Goal: Task Accomplishment & Management: Complete application form

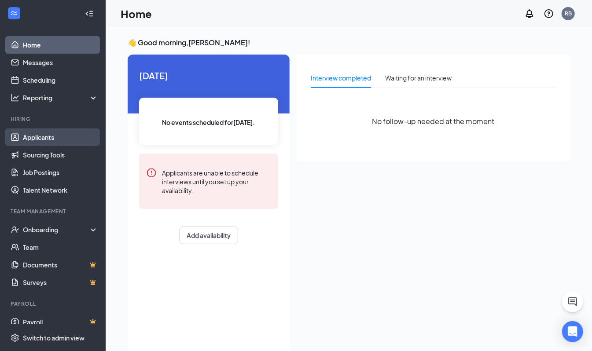
click at [48, 132] on link "Applicants" at bounding box center [60, 137] width 75 height 18
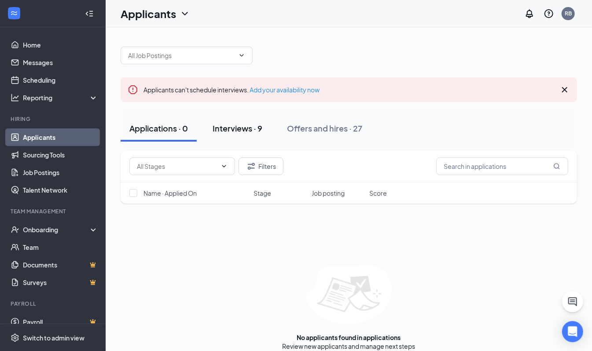
click at [246, 132] on div "Interviews · 9" at bounding box center [238, 128] width 50 height 11
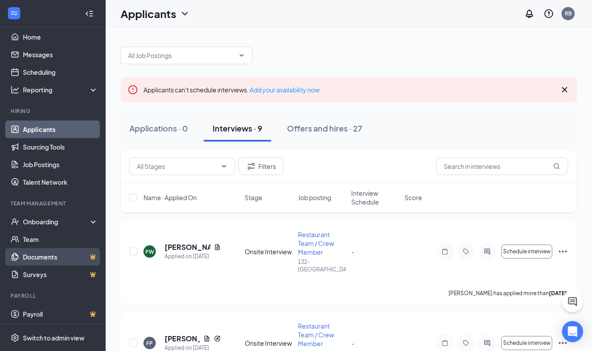
scroll to position [11, 0]
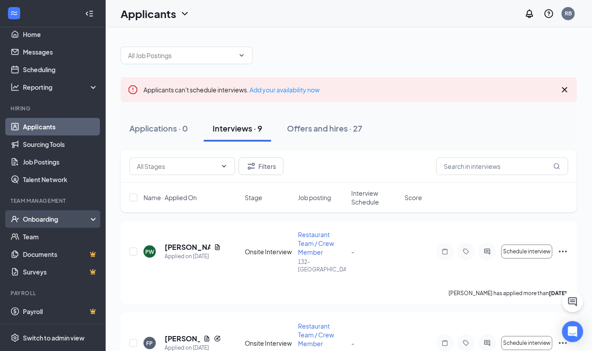
click at [54, 222] on div "Onboarding" at bounding box center [57, 219] width 68 height 9
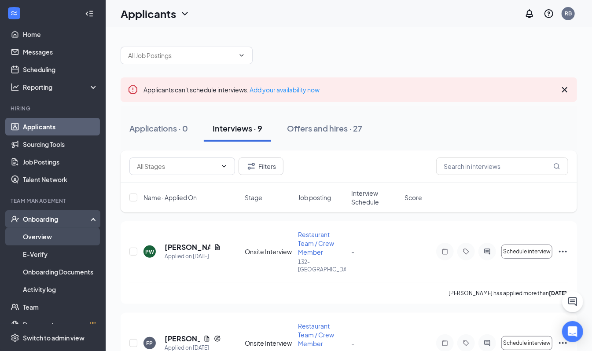
click at [57, 238] on link "Overview" at bounding box center [60, 237] width 75 height 18
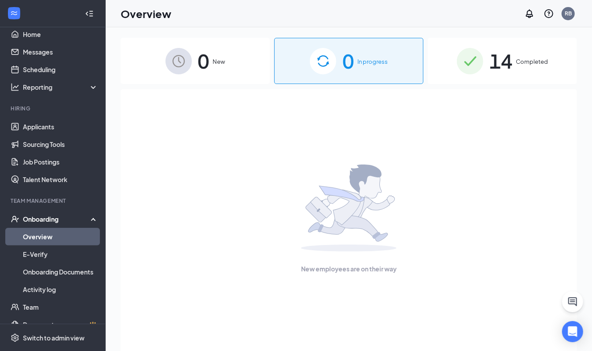
click at [539, 66] on span "Completed" at bounding box center [532, 61] width 32 height 9
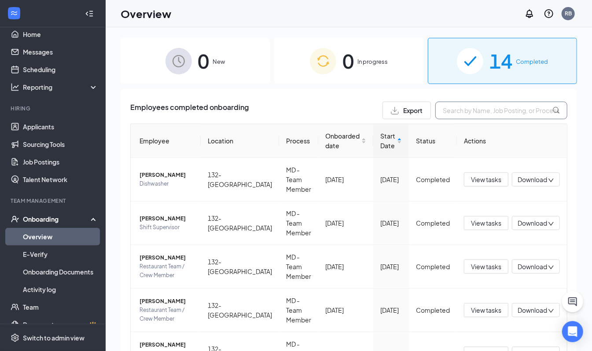
click at [472, 115] on input "text" at bounding box center [501, 111] width 132 height 18
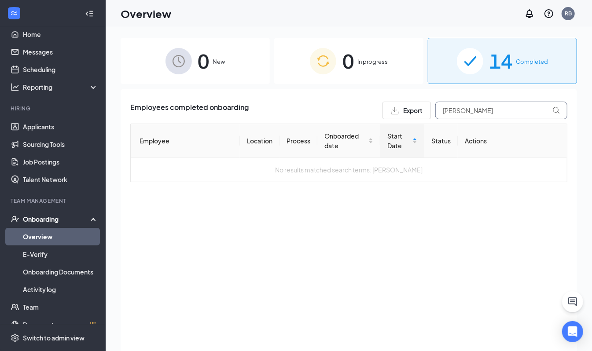
type input "[PERSON_NAME]"
click at [48, 217] on div "Onboarding" at bounding box center [57, 219] width 68 height 9
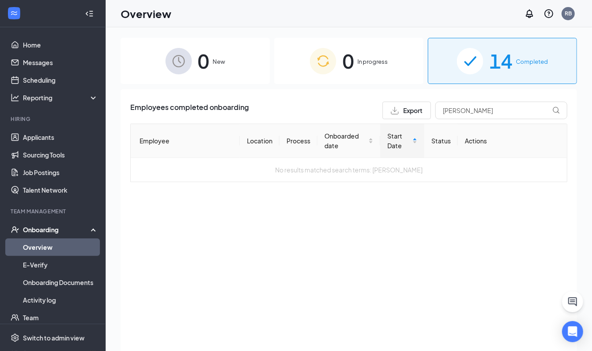
click at [215, 222] on div "Employees completed onboarding Export amaya mirna Employee Location Process Onb…" at bounding box center [349, 231] width 456 height 284
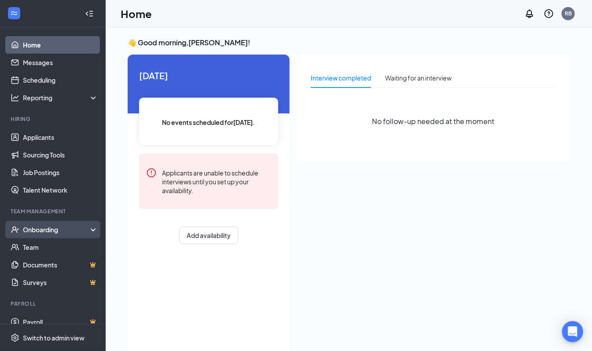
click at [46, 230] on div "Onboarding" at bounding box center [57, 229] width 68 height 9
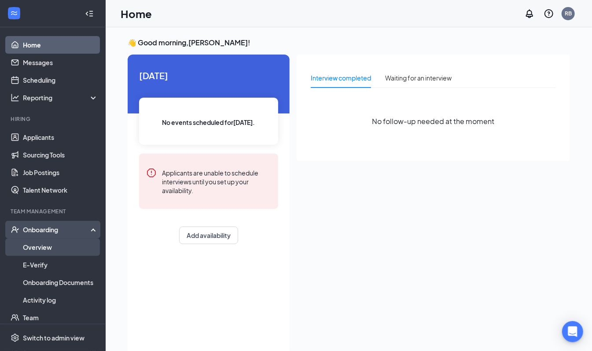
click at [41, 252] on link "Overview" at bounding box center [60, 247] width 75 height 18
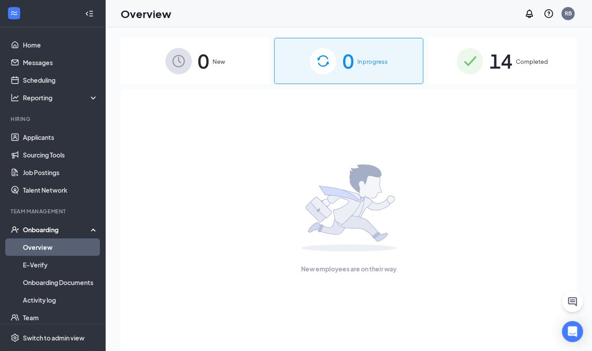
click at [495, 61] on span "14" at bounding box center [500, 61] width 23 height 30
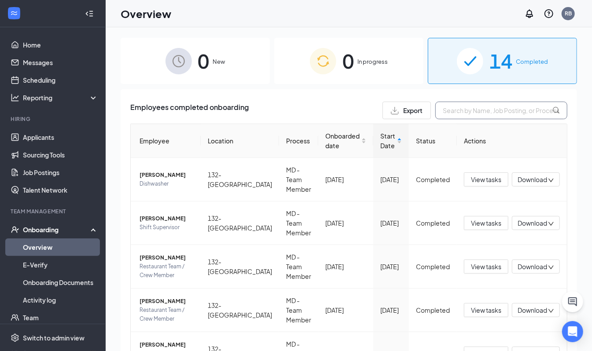
click at [455, 108] on input "text" at bounding box center [501, 111] width 132 height 18
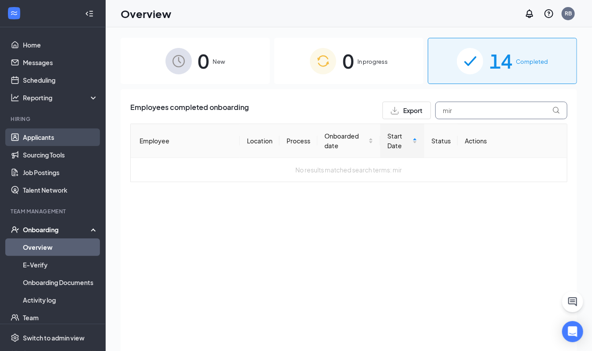
type input "mir"
click at [64, 135] on link "Applicants" at bounding box center [60, 137] width 75 height 18
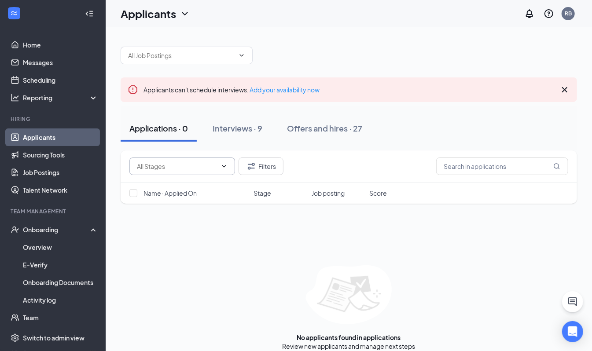
click at [185, 171] on input "text" at bounding box center [177, 166] width 80 height 10
click at [477, 159] on input "text" at bounding box center [502, 167] width 132 height 18
type input "[PERSON_NAME]"
click at [55, 135] on link "Applicants" at bounding box center [60, 137] width 75 height 18
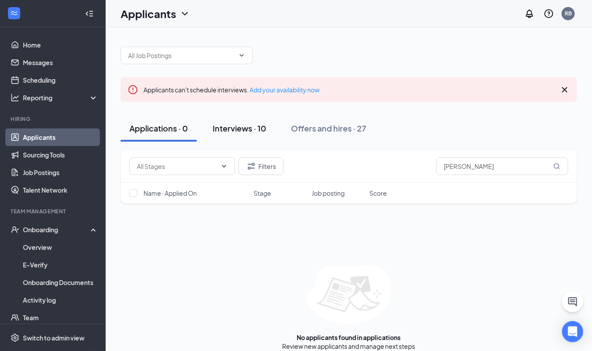
click at [225, 125] on div "Interviews · 10" at bounding box center [240, 128] width 54 height 11
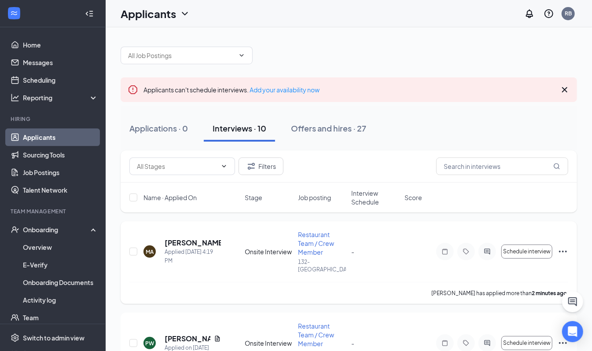
click at [560, 253] on icon "Ellipses" at bounding box center [562, 251] width 11 height 11
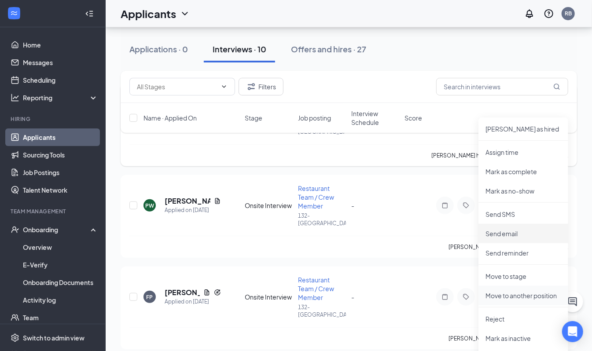
scroll to position [176, 0]
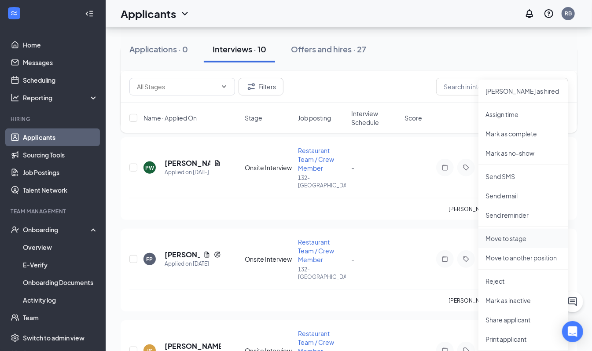
click at [525, 240] on p "Move to stage" at bounding box center [523, 238] width 76 height 9
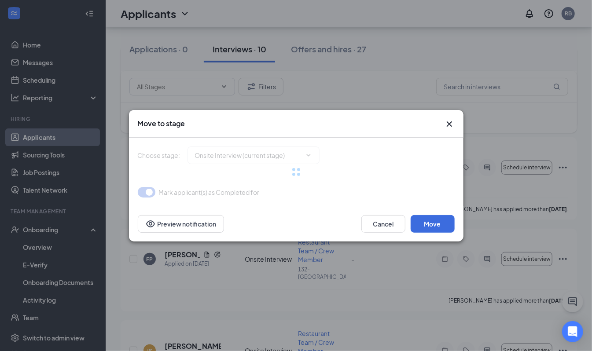
type input "Hiring Complete (final stage)"
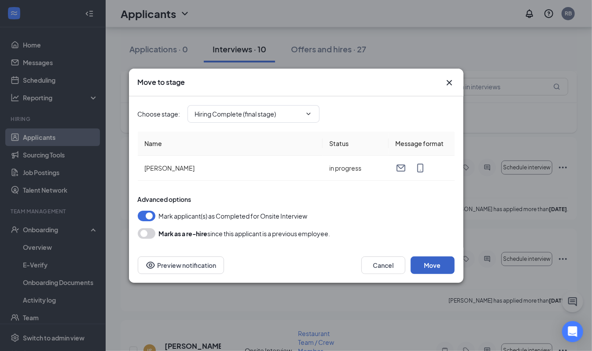
click at [436, 267] on button "Move" at bounding box center [432, 266] width 44 height 18
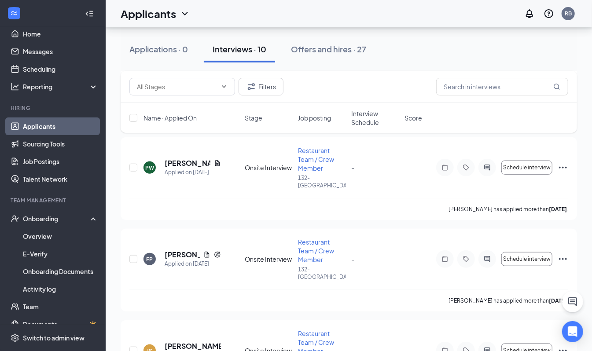
scroll to position [0, 0]
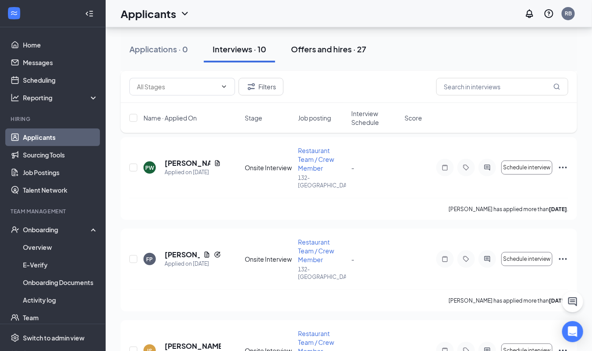
click at [333, 48] on div "Offers and hires · 27" at bounding box center [328, 49] width 75 height 11
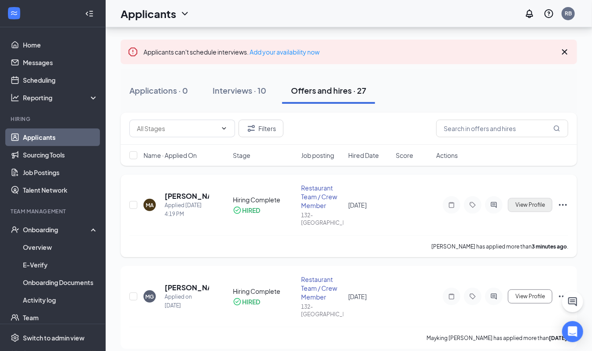
scroll to position [59, 0]
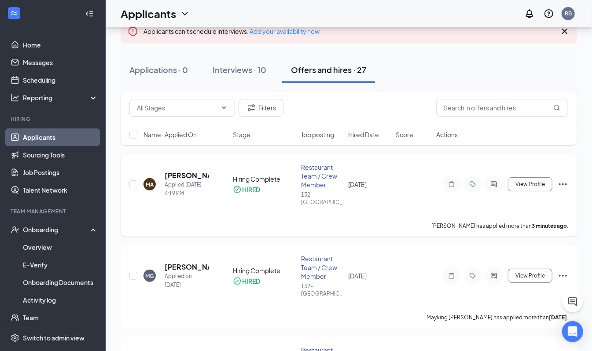
click at [562, 183] on icon "Ellipses" at bounding box center [563, 184] width 8 height 2
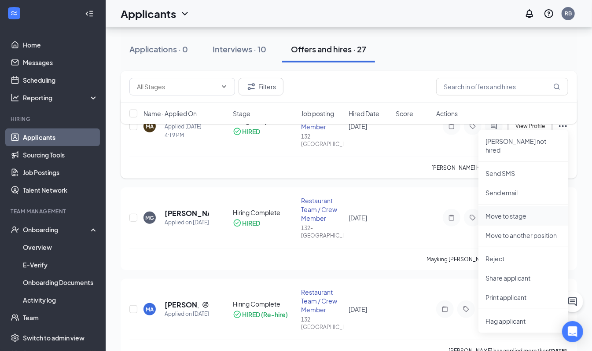
scroll to position [0, 0]
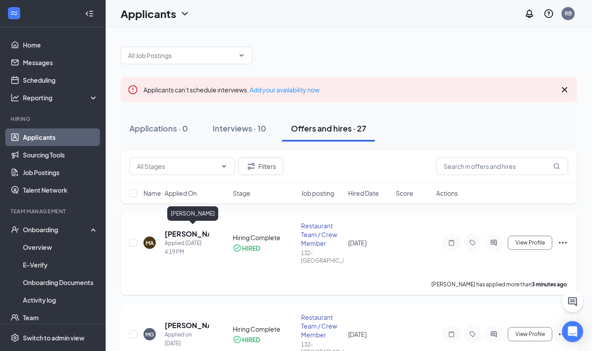
click at [168, 234] on h5 "[PERSON_NAME]" at bounding box center [187, 234] width 44 height 10
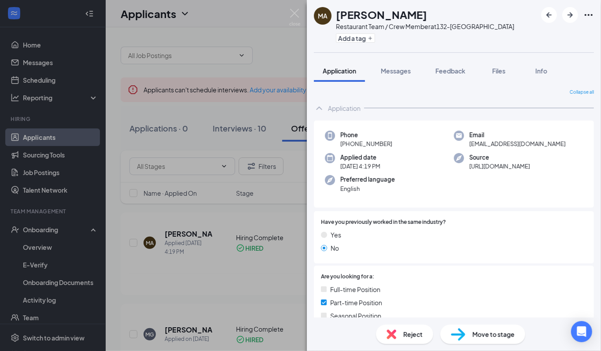
click at [263, 110] on div "MA [PERSON_NAME] Restaurant Team / Crew Member at 132-Bethesda Add a tag Applic…" at bounding box center [300, 175] width 601 height 351
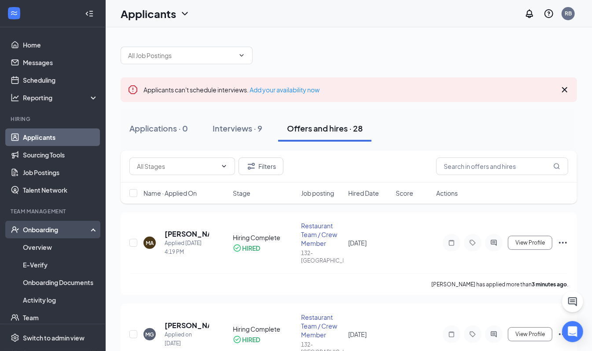
click at [48, 224] on div "Onboarding" at bounding box center [53, 230] width 106 height 18
click at [48, 226] on div "Onboarding" at bounding box center [57, 229] width 68 height 9
click at [48, 234] on div "Onboarding" at bounding box center [53, 230] width 106 height 18
click at [46, 249] on link "Overview" at bounding box center [60, 247] width 75 height 18
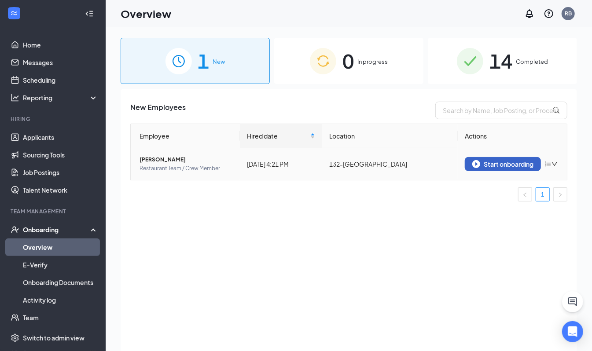
click at [510, 164] on div "Start onboarding" at bounding box center [502, 164] width 61 height 8
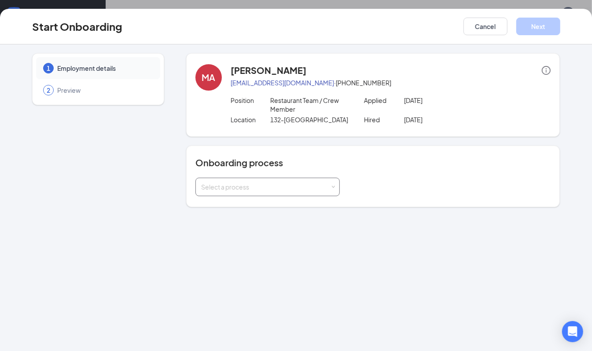
click at [318, 187] on div "Select a process" at bounding box center [265, 187] width 129 height 9
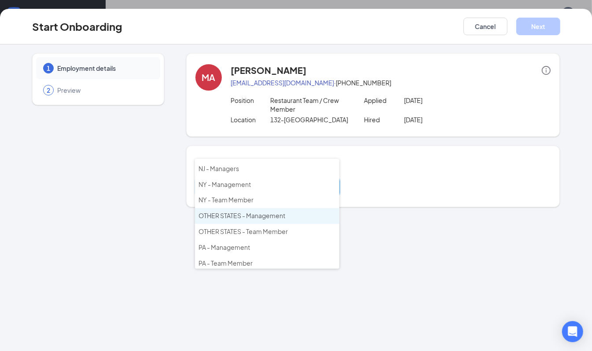
scroll to position [66, 0]
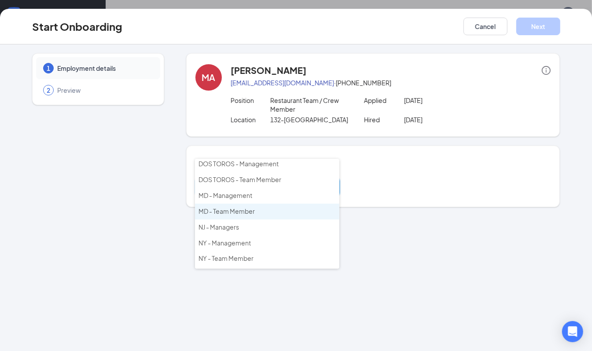
click at [246, 210] on span "MD - Team Member" at bounding box center [226, 211] width 56 height 8
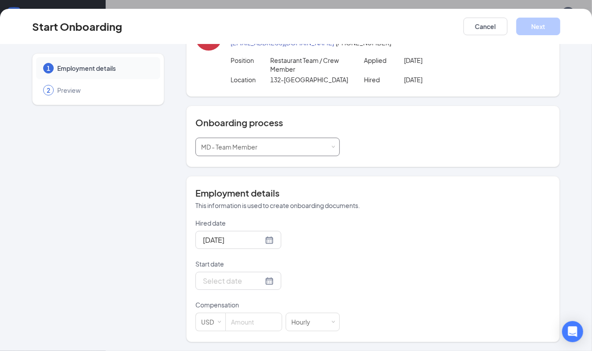
scroll to position [41, 0]
click at [254, 277] on div at bounding box center [238, 280] width 71 height 11
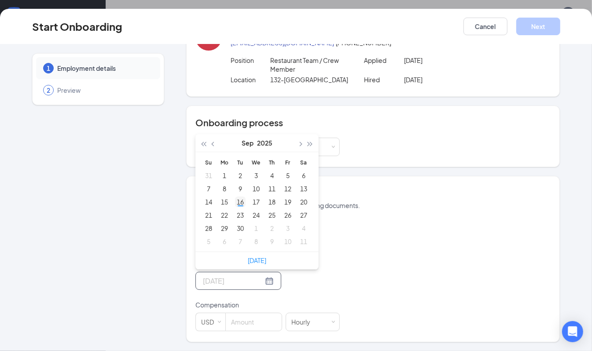
type input "[DATE]"
click at [235, 199] on div "16" at bounding box center [240, 202] width 11 height 11
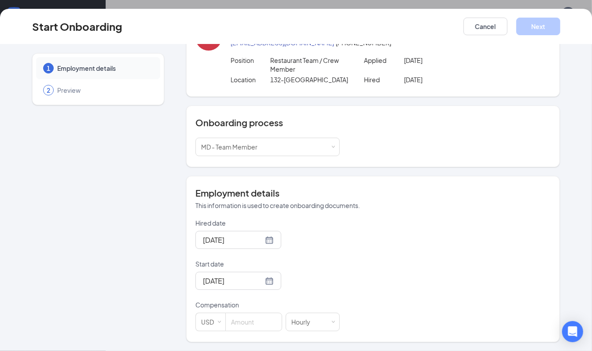
click at [350, 280] on div "Hired date [DATE] Start date [DATE] [DATE] Su Mo Tu We Th Fr Sa 31 1 2 3 4 5 6 …" at bounding box center [372, 275] width 355 height 113
click at [246, 322] on input at bounding box center [254, 322] width 56 height 18
type input "17.65"
click at [362, 296] on div "Hired date [DATE] Start date [DATE] [DATE] Su Mo Tu We Th Fr Sa 31 1 2 3 4 5 6 …" at bounding box center [372, 275] width 355 height 113
click at [546, 27] on button "Next" at bounding box center [538, 27] width 44 height 18
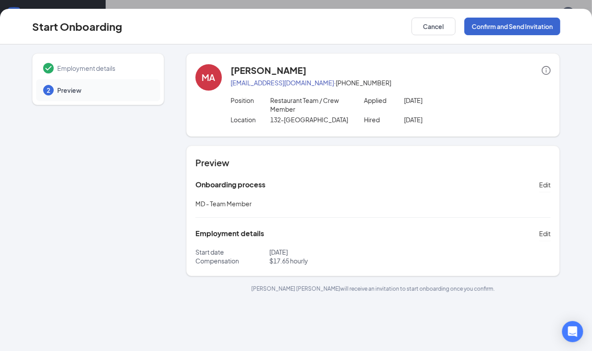
scroll to position [0, 0]
click at [541, 27] on button "Confirm and Send Invitation" at bounding box center [512, 27] width 96 height 18
